Goal: Register for event/course

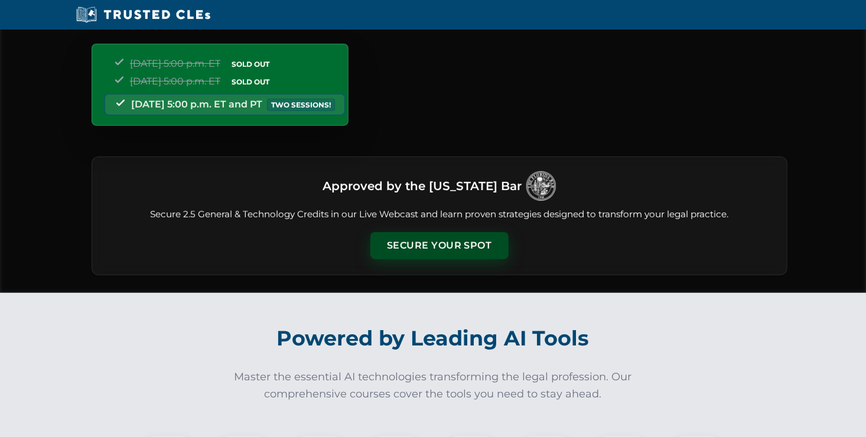
scroll to position [118, 0]
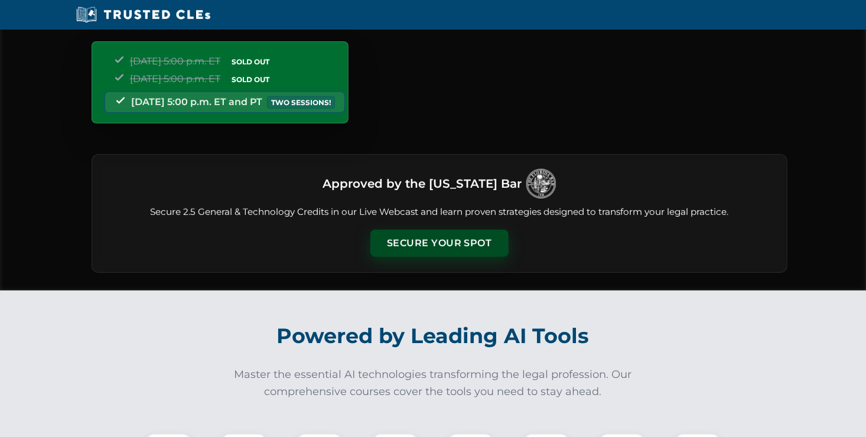
click at [471, 242] on button "Secure Your Spot" at bounding box center [439, 243] width 138 height 27
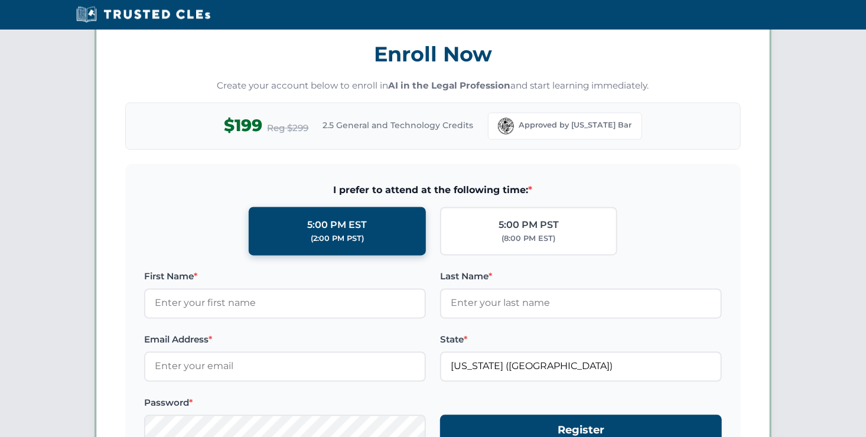
scroll to position [1022, 0]
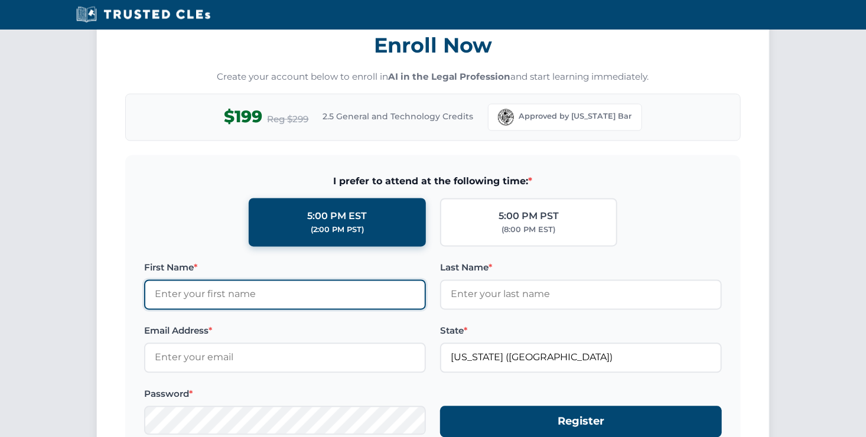
click at [224, 296] on input "First Name *" at bounding box center [285, 295] width 282 height 30
click at [255, 295] on input "First Name *" at bounding box center [285, 295] width 282 height 30
type input "Sharon"
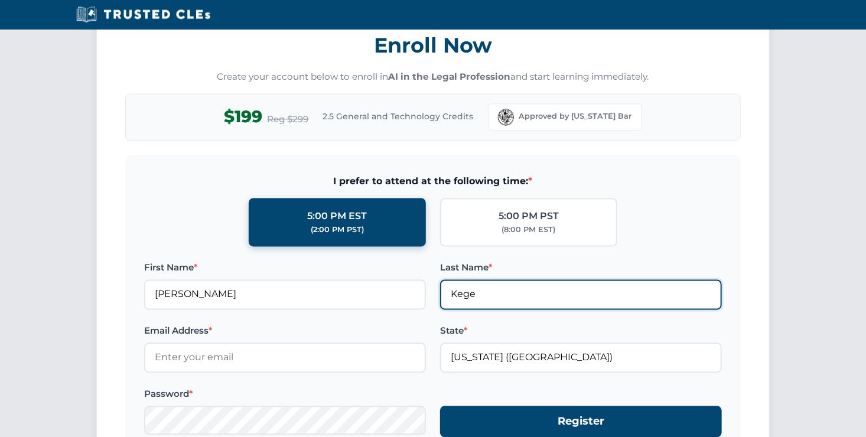
type input "Kegerreis"
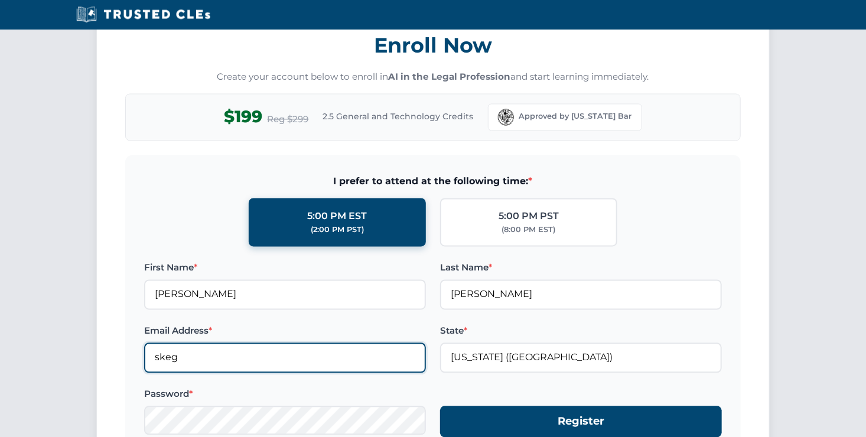
type input "skegerreis@bergersingerman.com"
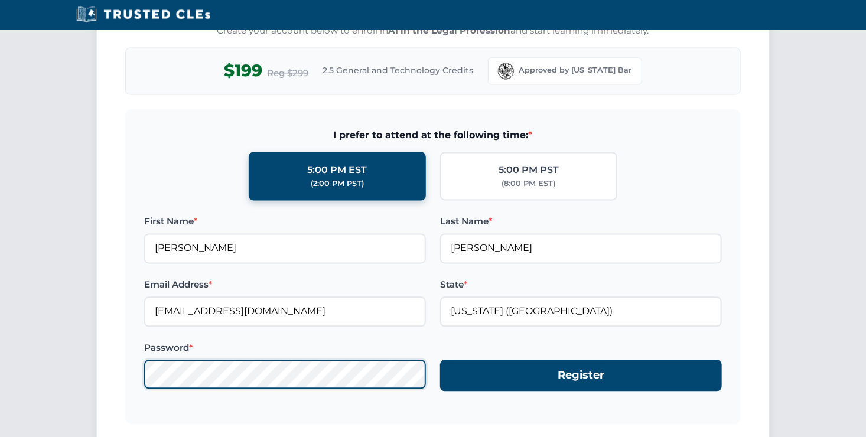
scroll to position [1140, 0]
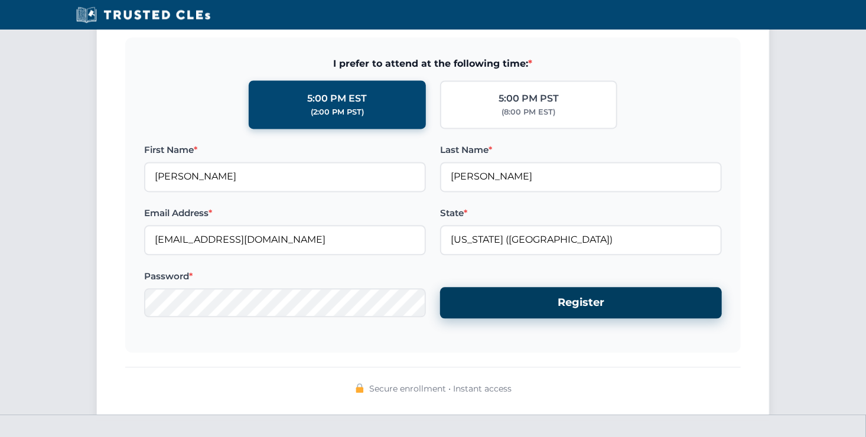
click at [553, 296] on button "Register" at bounding box center [581, 302] width 282 height 31
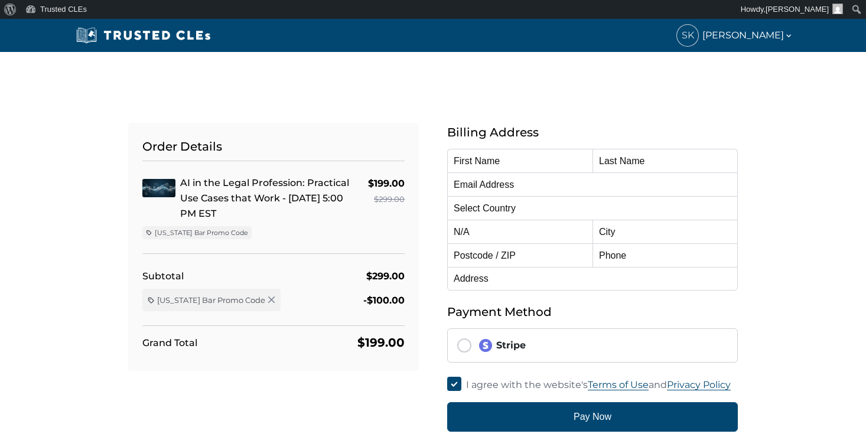
type input "Sharon"
type input "Kegerreis"
type input "skegerreis@bergersingerman.com"
select select "United States"
radio input "true"
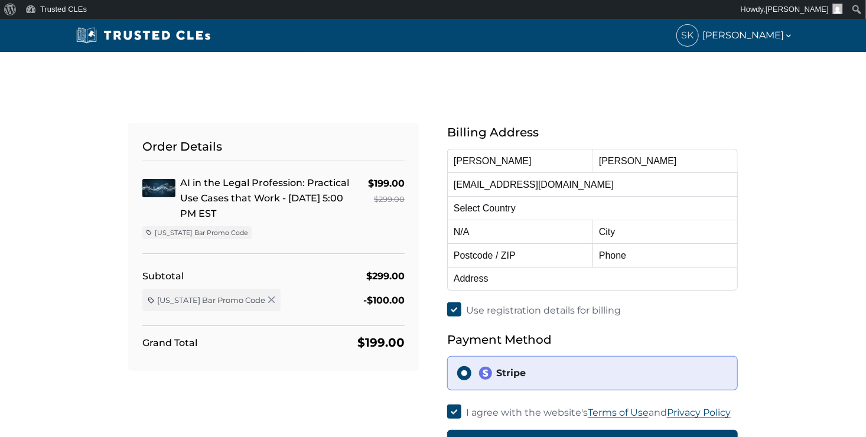
select select "Florida"
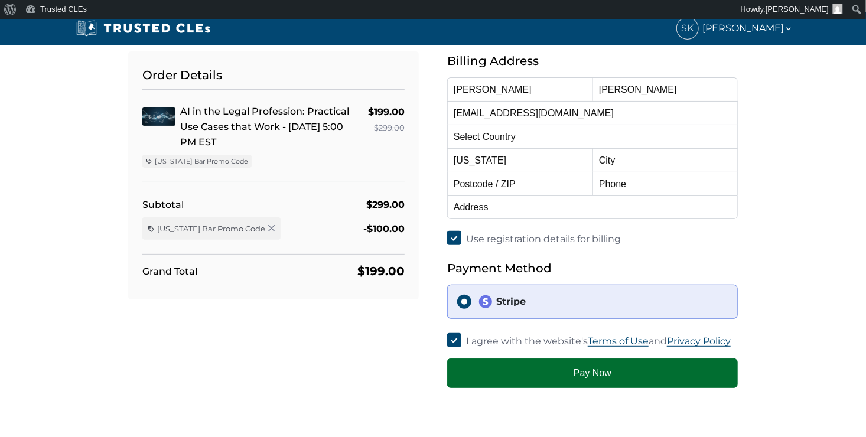
scroll to position [59, 0]
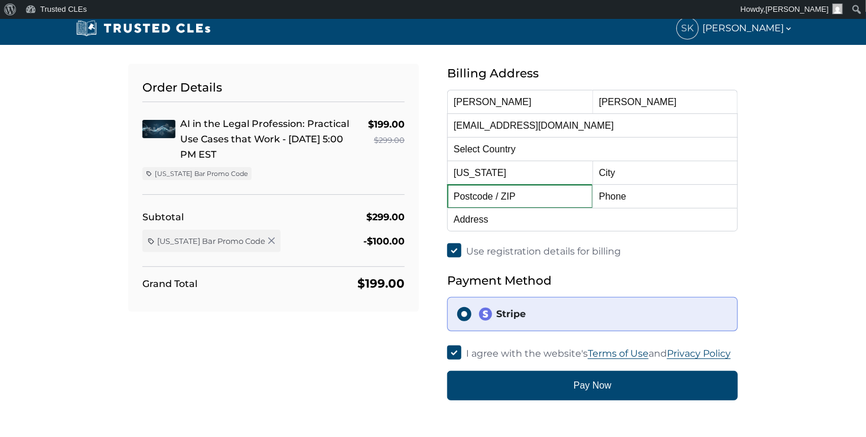
click at [519, 196] on input "text" at bounding box center [519, 196] width 145 height 24
type input "33301"
type input "Fort Lauderdale"
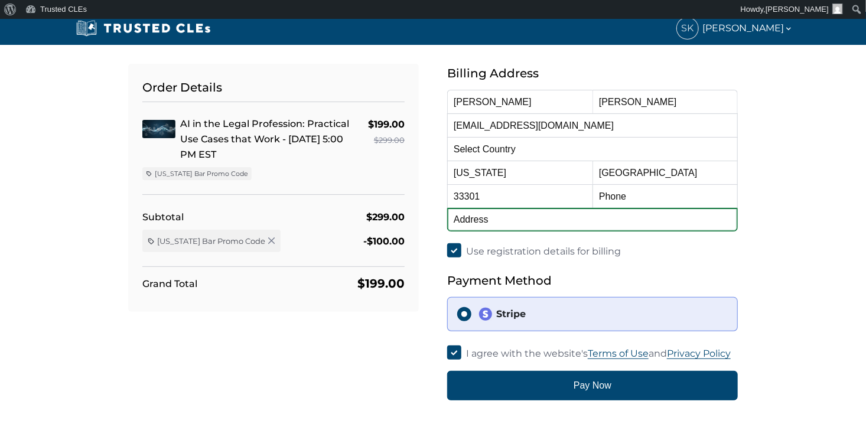
click at [495, 224] on input "text" at bounding box center [592, 220] width 291 height 24
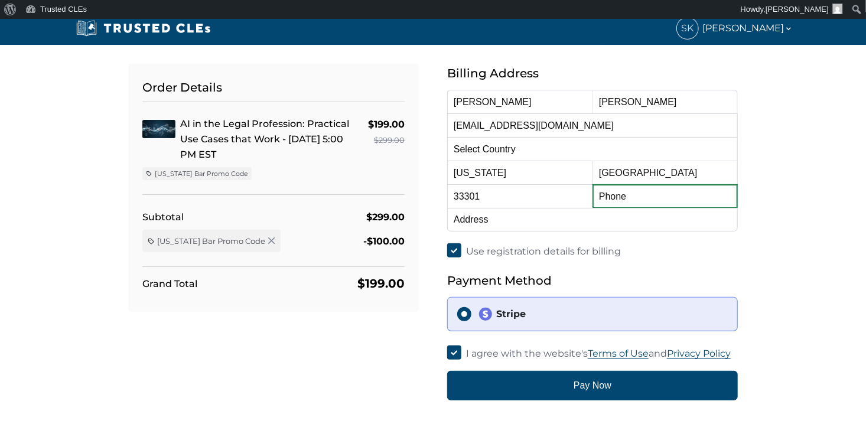
click at [610, 195] on input "text" at bounding box center [664, 196] width 145 height 24
type input "305"
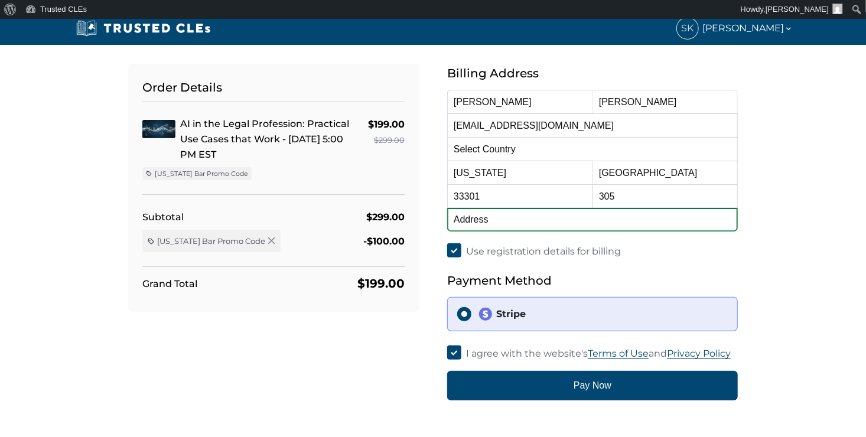
click at [533, 226] on input "text" at bounding box center [592, 220] width 291 height 24
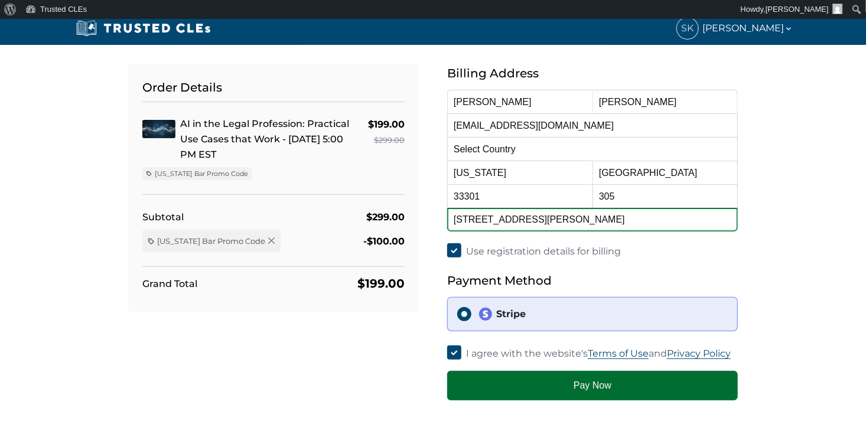
type input "[STREET_ADDRESS][PERSON_NAME]"
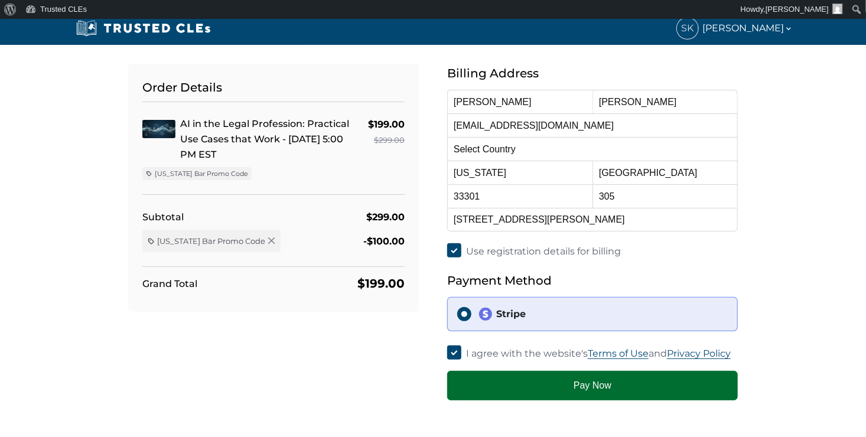
click at [594, 392] on button "Pay Now" at bounding box center [592, 386] width 291 height 30
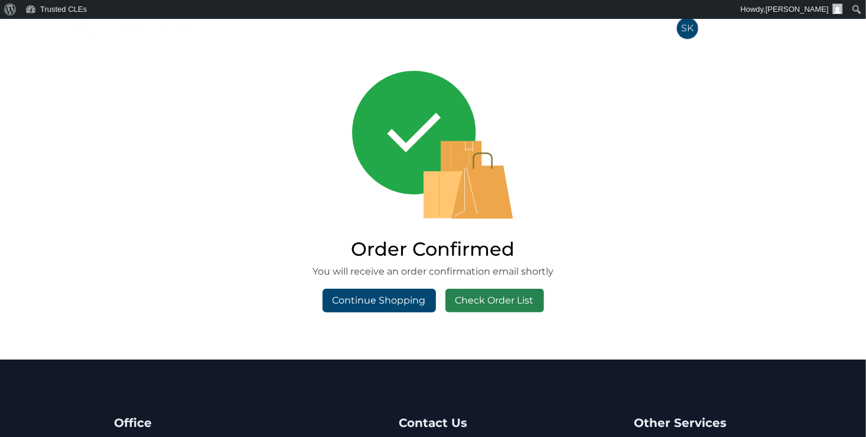
click at [475, 299] on link "Check Order List" at bounding box center [494, 301] width 99 height 24
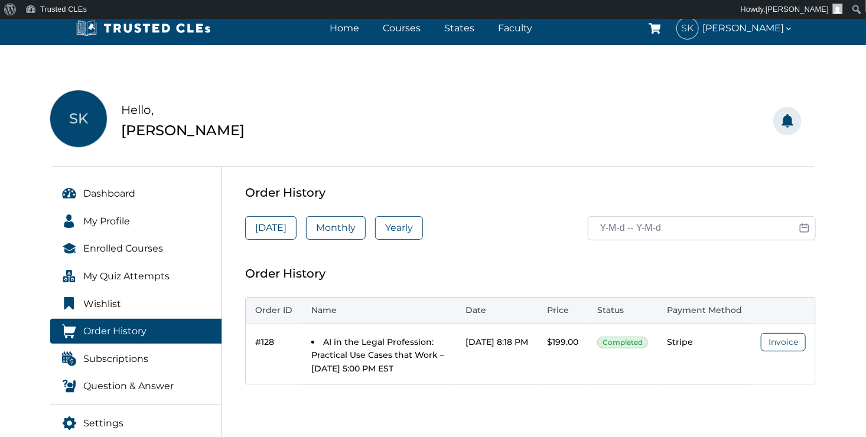
scroll to position [59, 0]
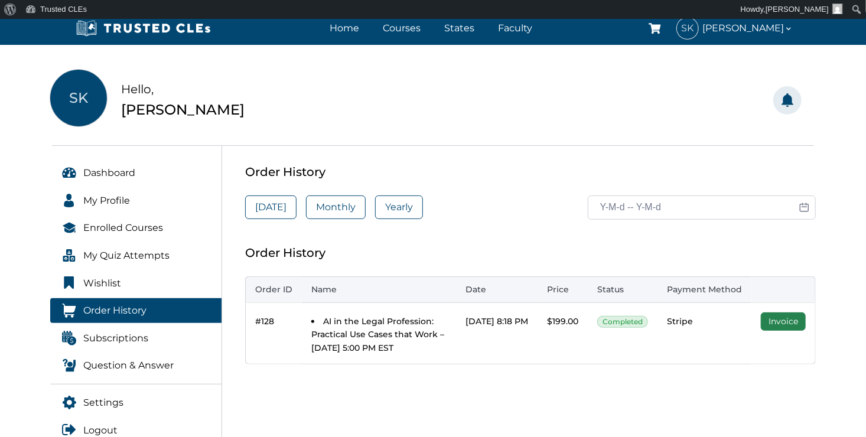
click at [773, 324] on link "Invoice" at bounding box center [783, 321] width 45 height 18
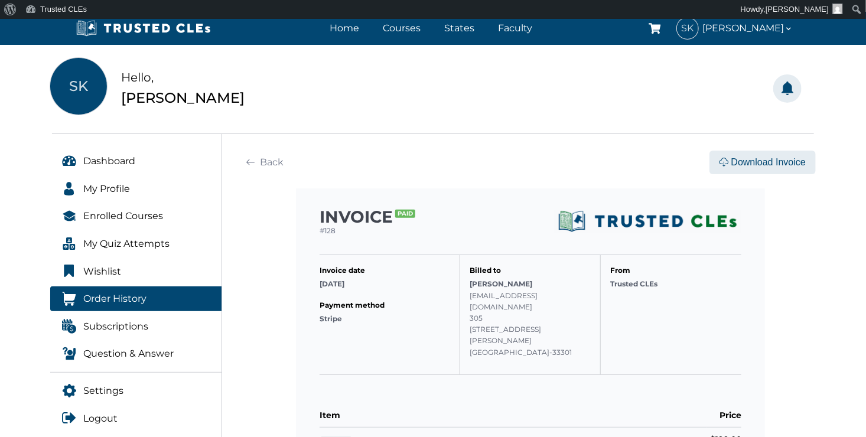
scroll to position [59, 0]
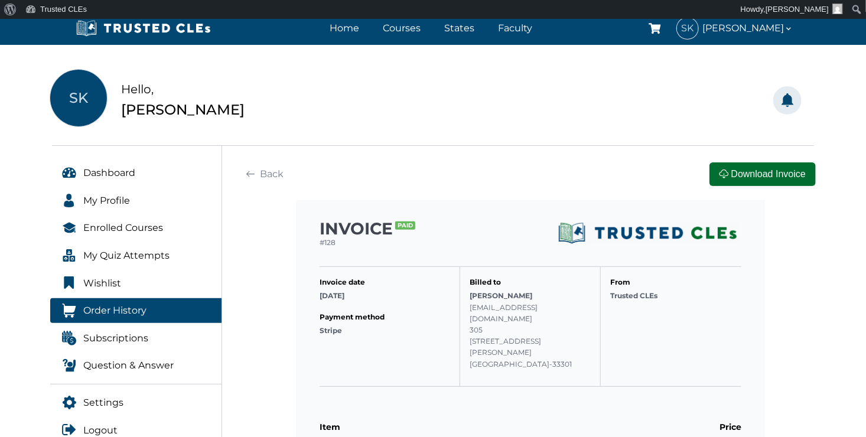
click at [776, 174] on button "Download Invoice" at bounding box center [762, 174] width 106 height 24
